Goal: Transaction & Acquisition: Purchase product/service

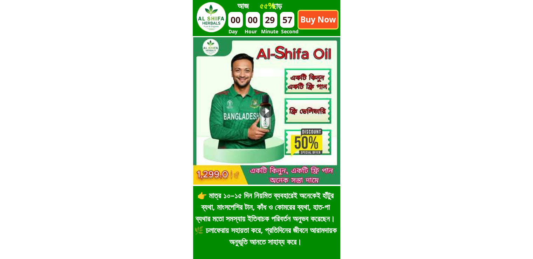
click at [327, 24] on p "Buy Now" at bounding box center [318, 20] width 39 height 18
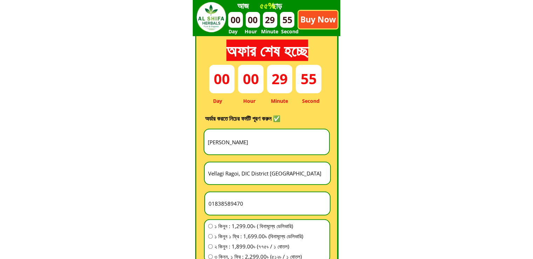
scroll to position [1953, 0]
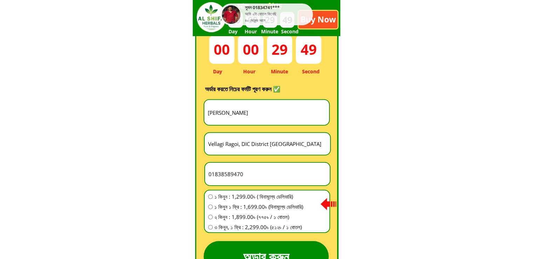
click at [245, 111] on input "[PERSON_NAME]" at bounding box center [266, 112] width 121 height 25
paste input "Sathi Actar"
type input "Sathi Actar"
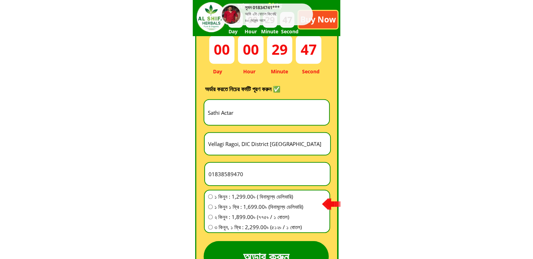
click at [248, 149] on input "Vellagi Ragoi, DIC District [GEOGRAPHIC_DATA]" at bounding box center [267, 144] width 122 height 22
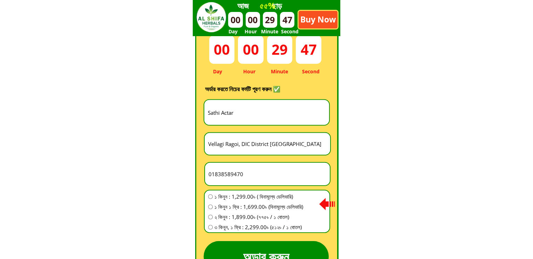
click at [248, 149] on input "Vellagi Ragoi, DIC District [GEOGRAPHIC_DATA]" at bounding box center [267, 144] width 122 height 22
click at [237, 172] on input "01838589470" at bounding box center [267, 174] width 121 height 22
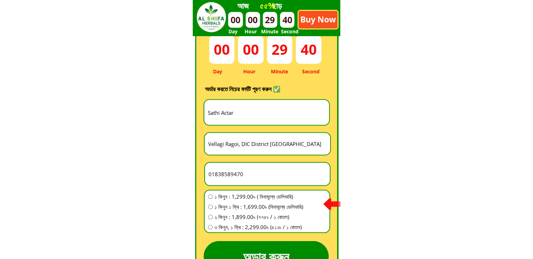
paste input "787011241"
type input "01787011241"
click at [227, 150] on input "Vellagi Ragoi, DIC District [GEOGRAPHIC_DATA]" at bounding box center [267, 144] width 122 height 22
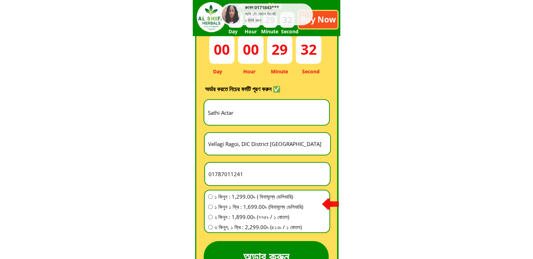
click at [227, 146] on input "Vellagi Ragoi, DIC District [GEOGRAPHIC_DATA]" at bounding box center [267, 144] width 122 height 22
paste input "গ্রারম সানারপার থানা সিদিকগনজো জেলা নারন গোনজো নাম নিপা"
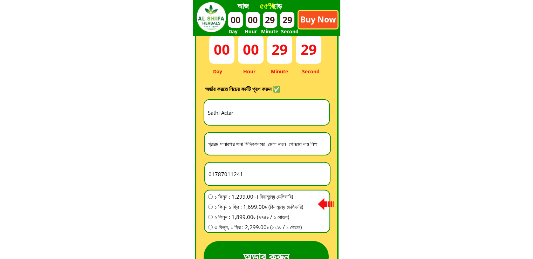
type input "গ্রারম সানারপার থানা সিদিকগনজো জেলা নারন গোনজো নাম নিপা"
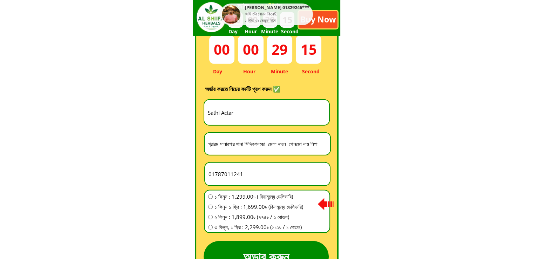
click at [266, 207] on span "১ কিনুন ১ ফ্রি : 1,699.00৳ (বিনামূল্যে ডেলিভারি)" at bounding box center [258, 206] width 89 height 8
radio input "true"
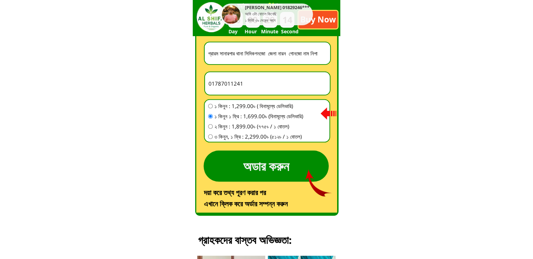
scroll to position [2058, 0]
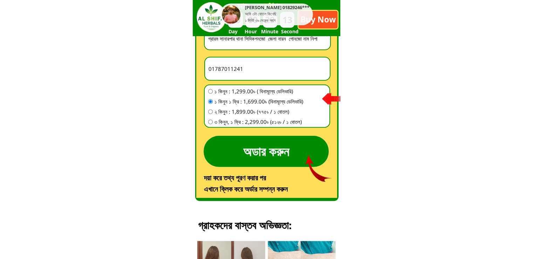
click at [289, 159] on p "অডার করুন" at bounding box center [266, 151] width 125 height 31
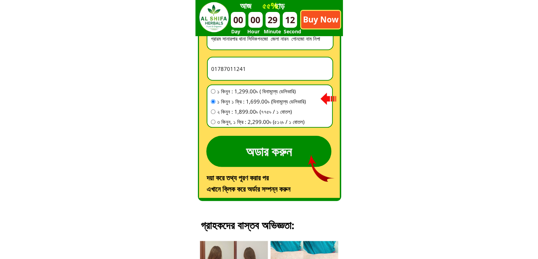
scroll to position [0, 0]
